Goal: Transaction & Acquisition: Subscribe to service/newsletter

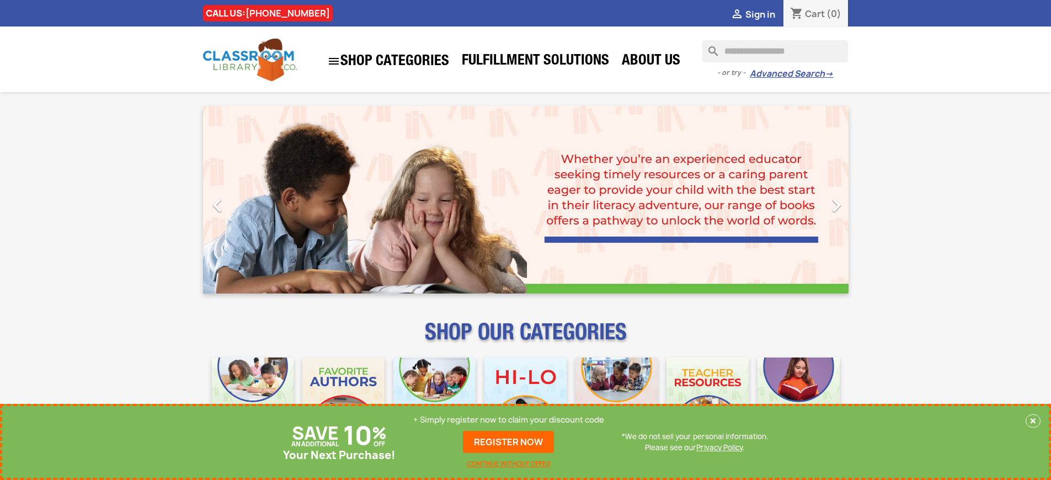
click at [508, 420] on p "+ Simply register now to claim your discount code" at bounding box center [508, 419] width 191 height 11
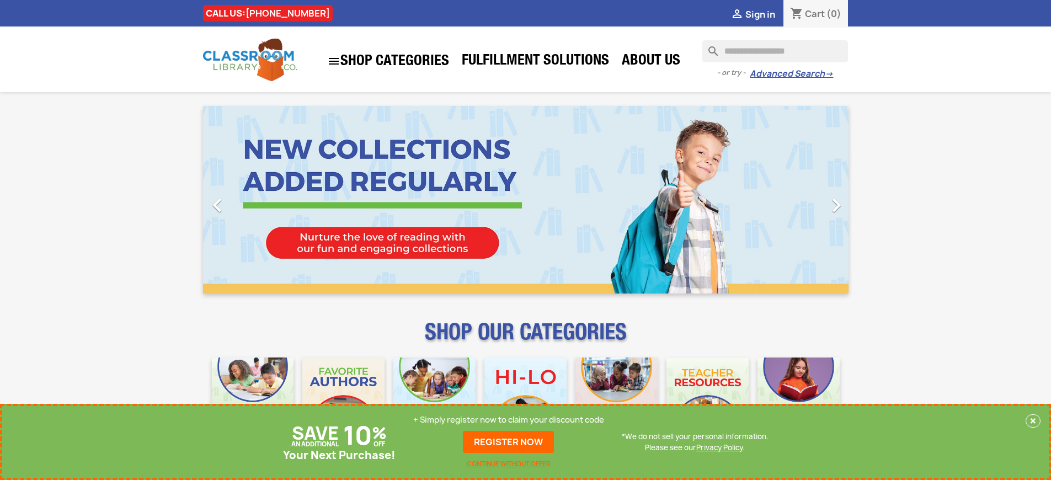
click at [508, 420] on p "+ Simply register now to claim your discount code" at bounding box center [508, 419] width 191 height 11
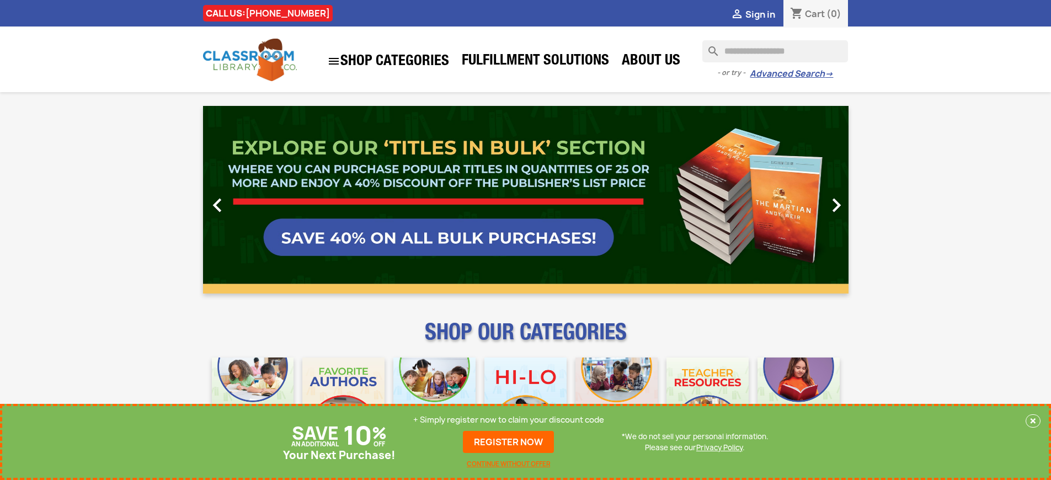
click at [508, 420] on p "+ Simply register now to claim your discount code" at bounding box center [508, 419] width 191 height 11
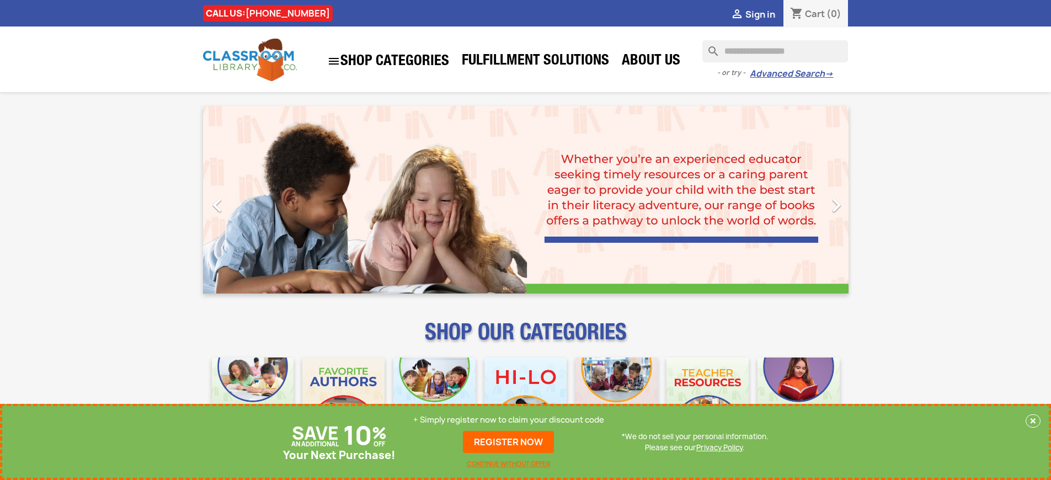
click at [508, 420] on p "+ Simply register now to claim your discount code" at bounding box center [508, 419] width 191 height 11
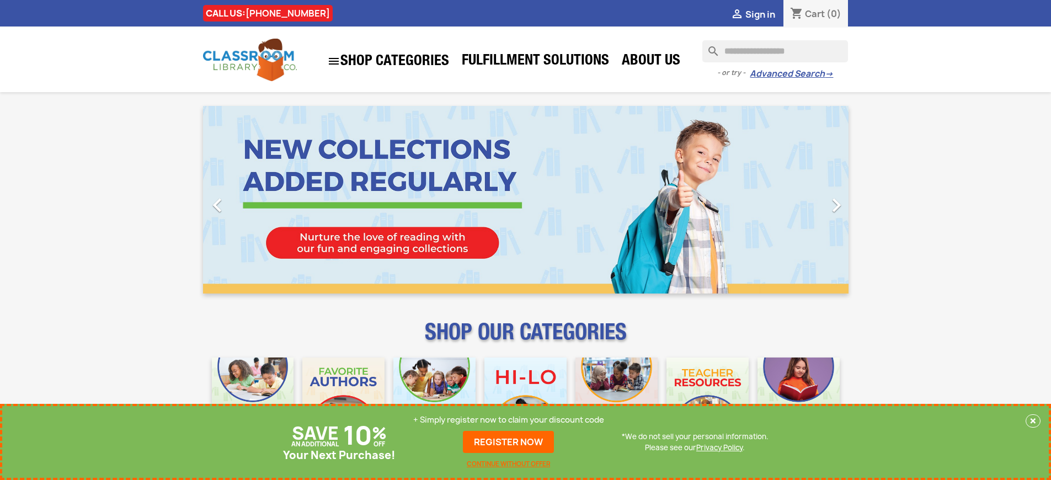
click at [508, 420] on p "+ Simply register now to claim your discount code" at bounding box center [508, 419] width 191 height 11
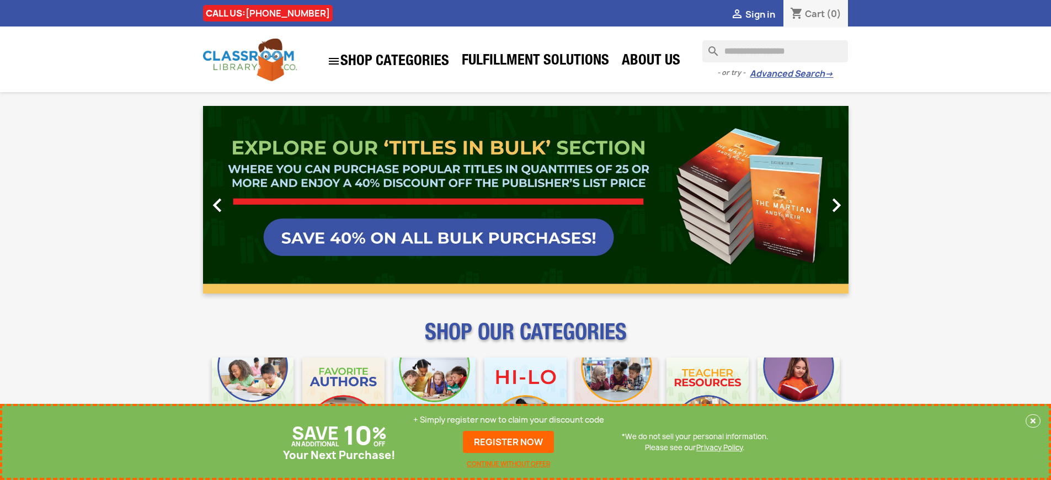
click at [508, 420] on p "+ Simply register now to claim your discount code" at bounding box center [508, 419] width 191 height 11
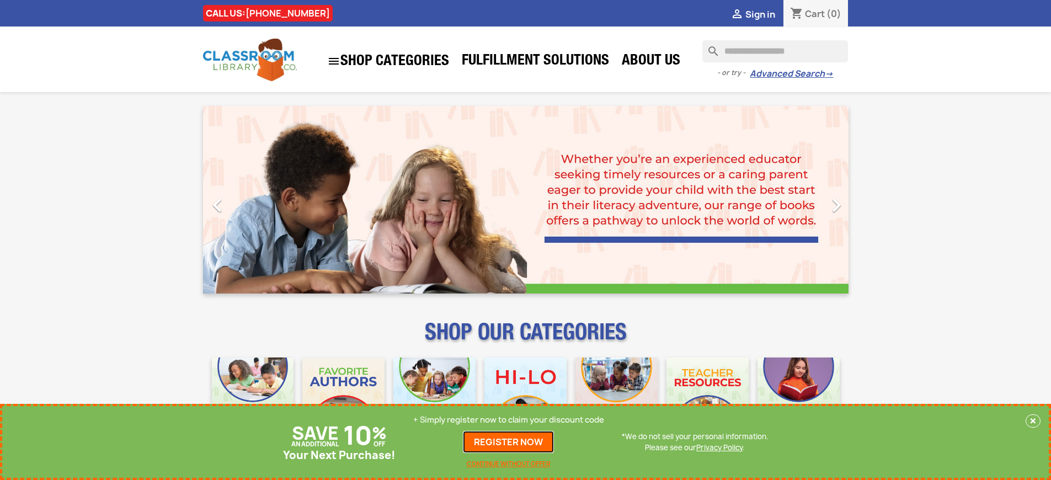
click at [508, 442] on link "REGISTER NOW" at bounding box center [508, 442] width 91 height 22
click at [508, 420] on p "+ Simply register now to claim your discount code" at bounding box center [508, 419] width 191 height 11
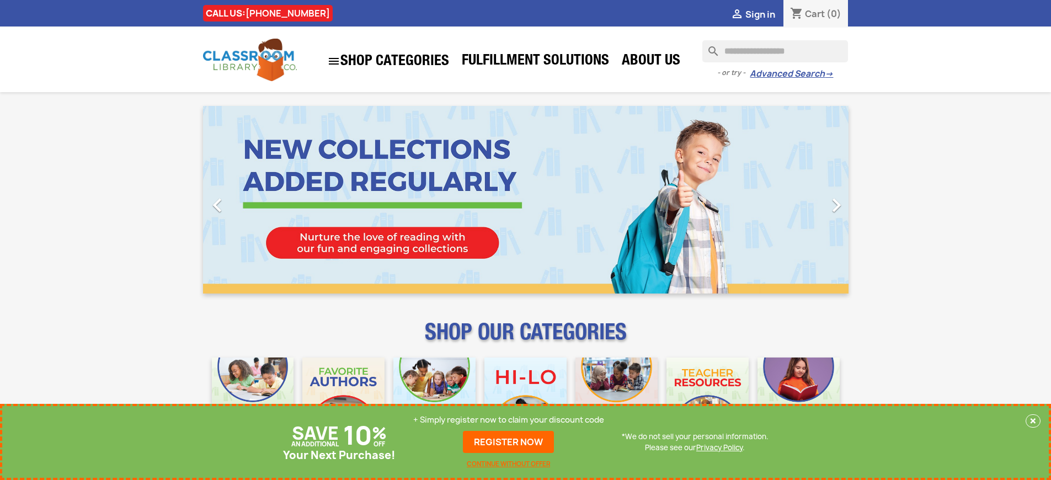
click at [508, 420] on p "+ Simply register now to claim your discount code" at bounding box center [508, 419] width 191 height 11
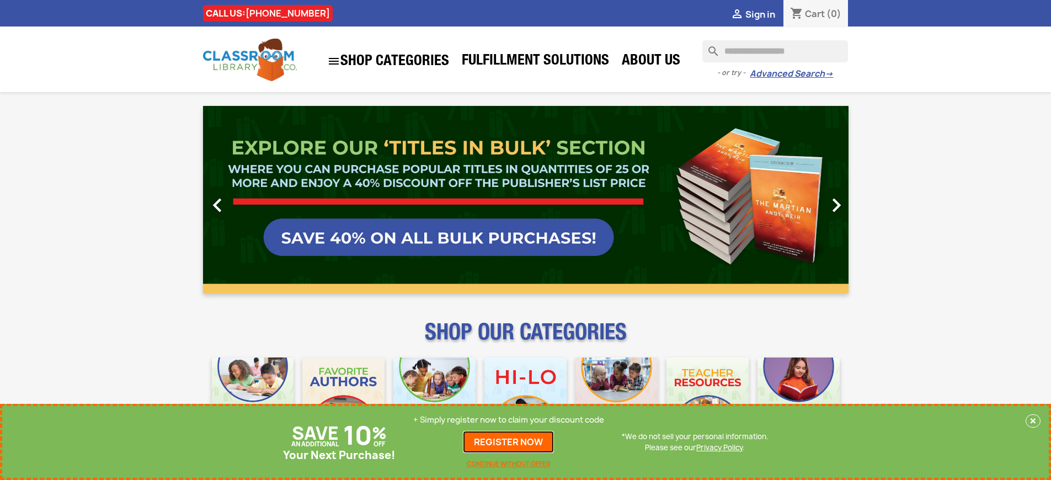
click at [508, 442] on link "REGISTER NOW" at bounding box center [508, 442] width 91 height 22
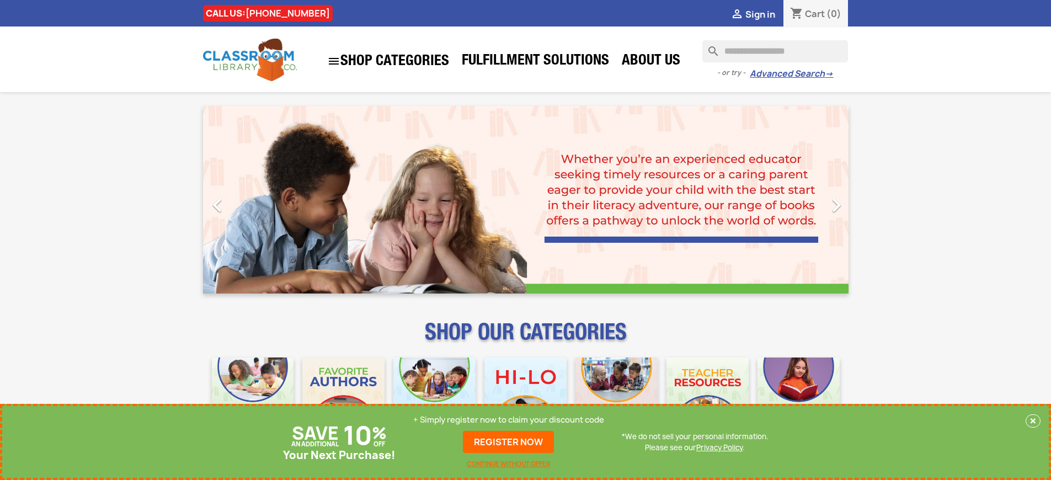
click at [508, 420] on p "+ Simply register now to claim your discount code" at bounding box center [508, 419] width 191 height 11
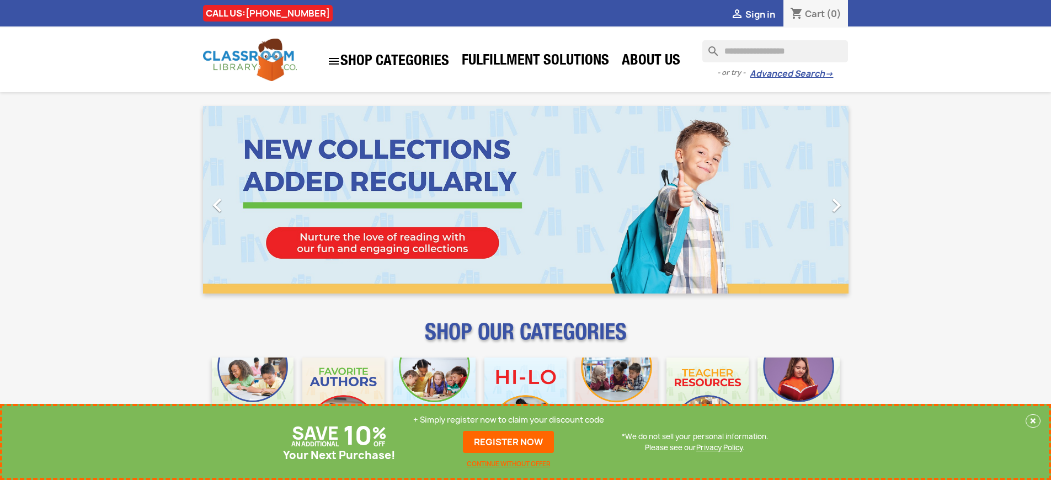
click at [508, 420] on p "+ Simply register now to claim your discount code" at bounding box center [508, 419] width 191 height 11
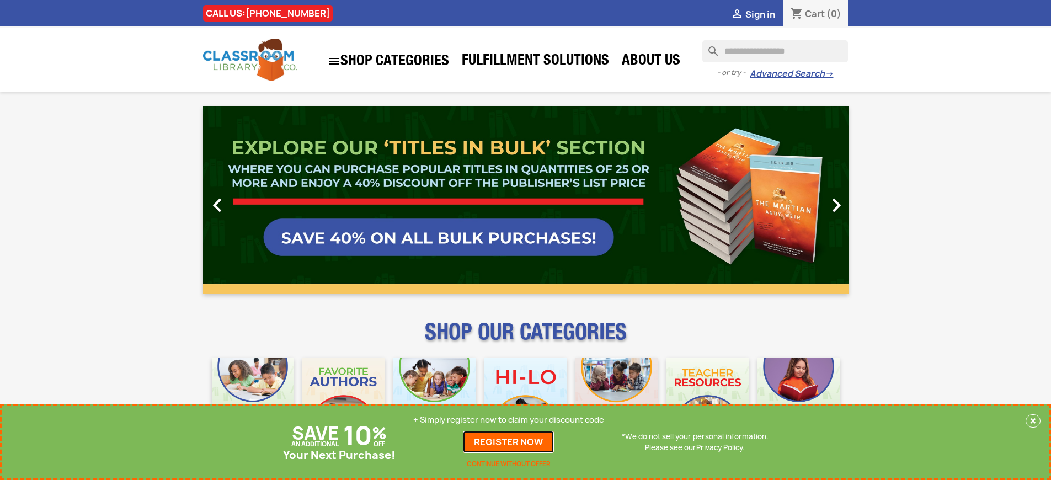
click at [508, 442] on link "REGISTER NOW" at bounding box center [508, 442] width 91 height 22
